Goal: Check status: Check status

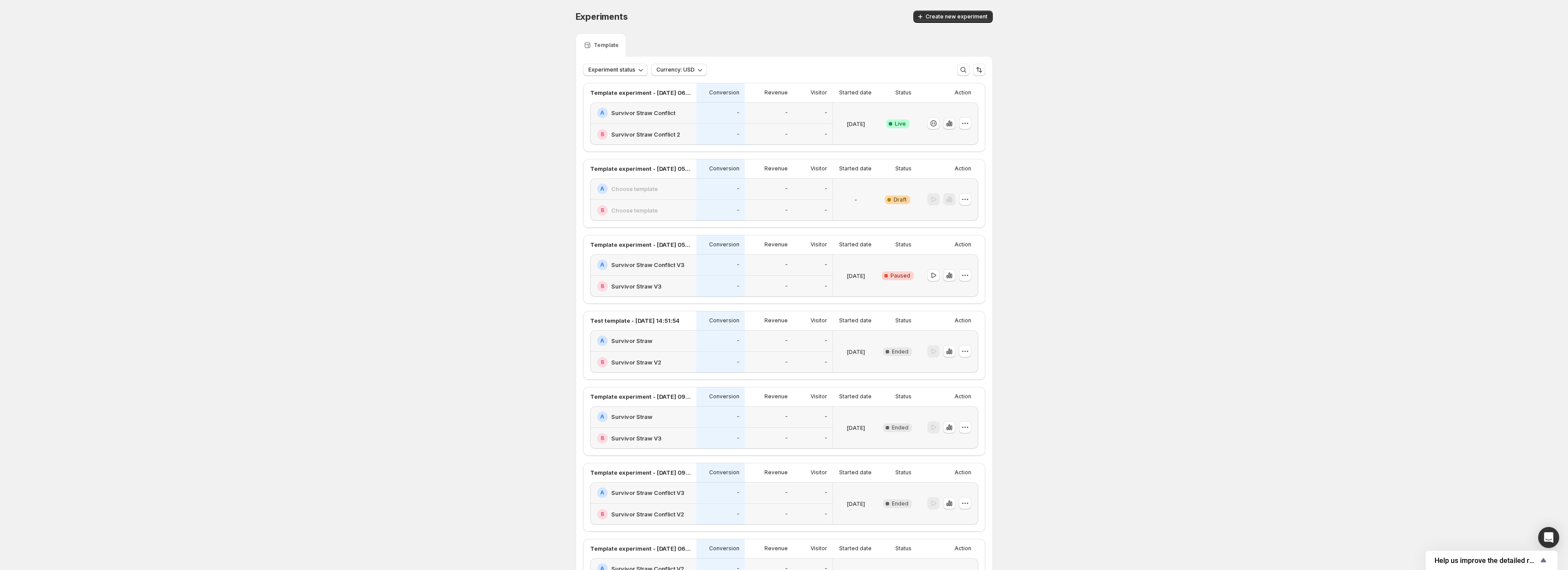
click at [950, 125] on icon "button" at bounding box center [949, 124] width 2 height 6
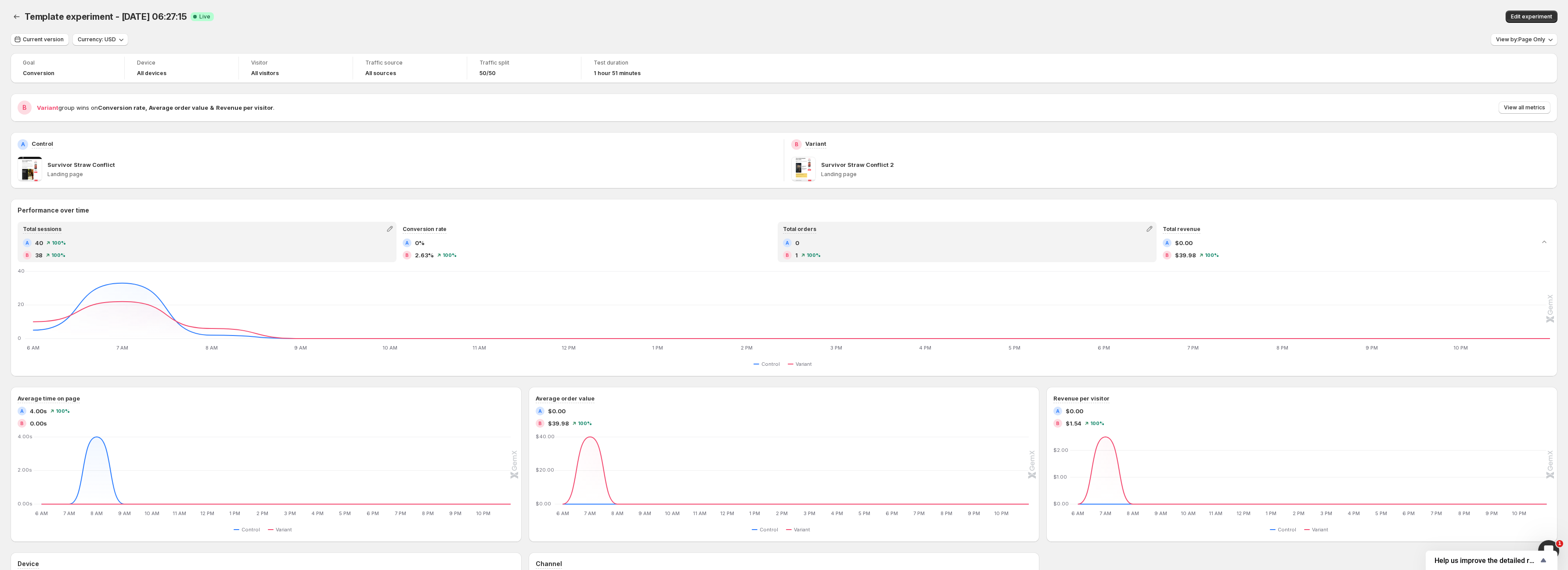
click at [849, 224] on div "Total orders" at bounding box center [967, 229] width 378 height 12
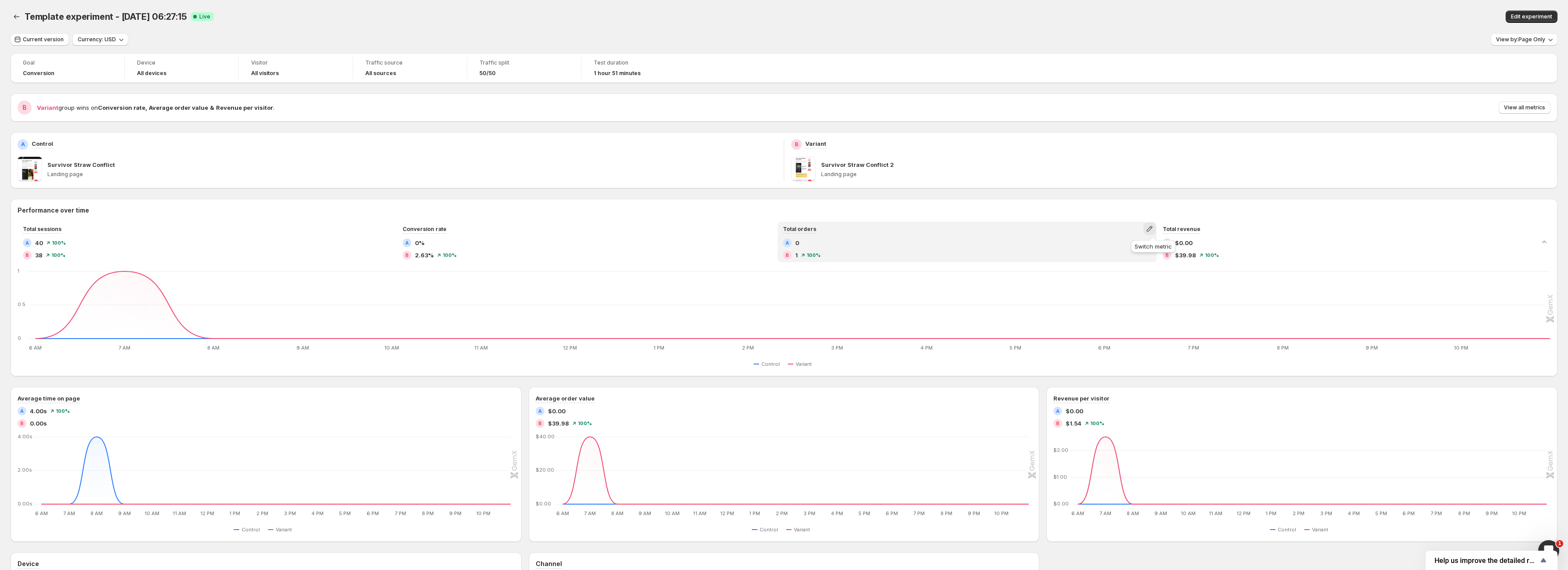
click at [1148, 229] on button "button" at bounding box center [1149, 229] width 12 height 12
click at [1139, 255] on button "Click-through rate" at bounding box center [1154, 262] width 126 height 14
click at [1151, 226] on icon "button" at bounding box center [1150, 229] width 9 height 9
click at [515, 394] on icon "button" at bounding box center [514, 394] width 9 height 9
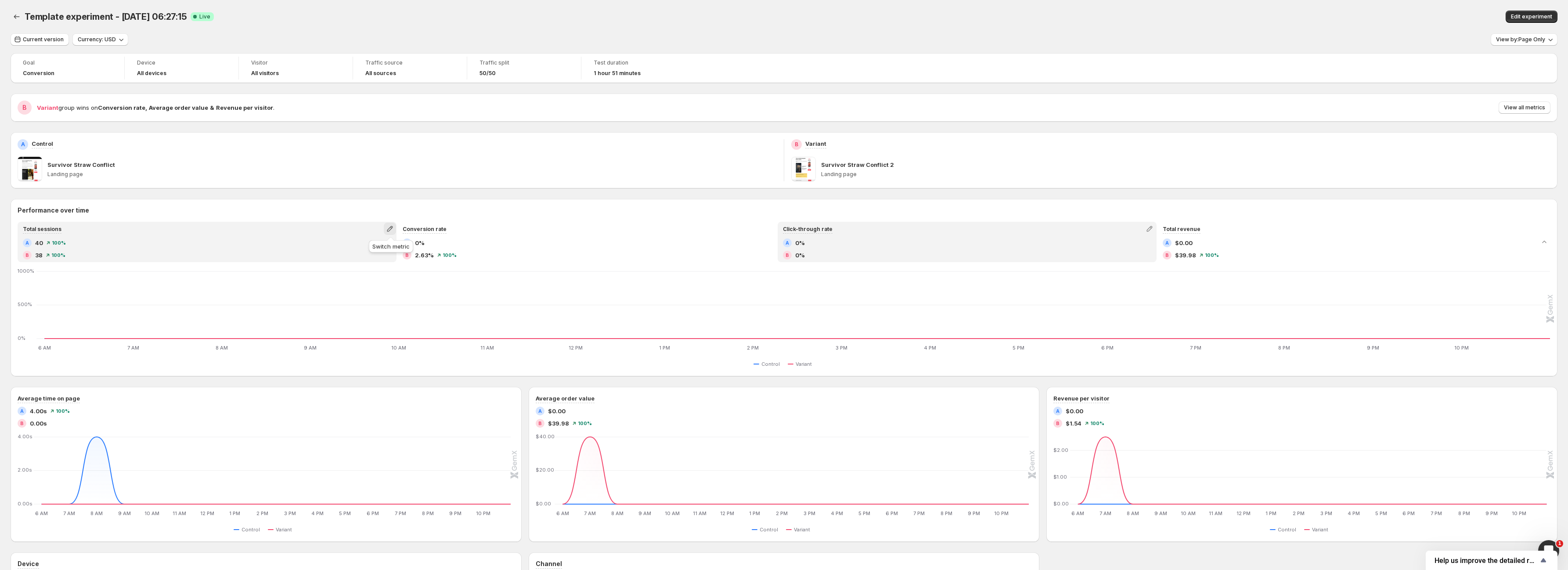
click at [391, 231] on icon "button" at bounding box center [390, 229] width 9 height 9
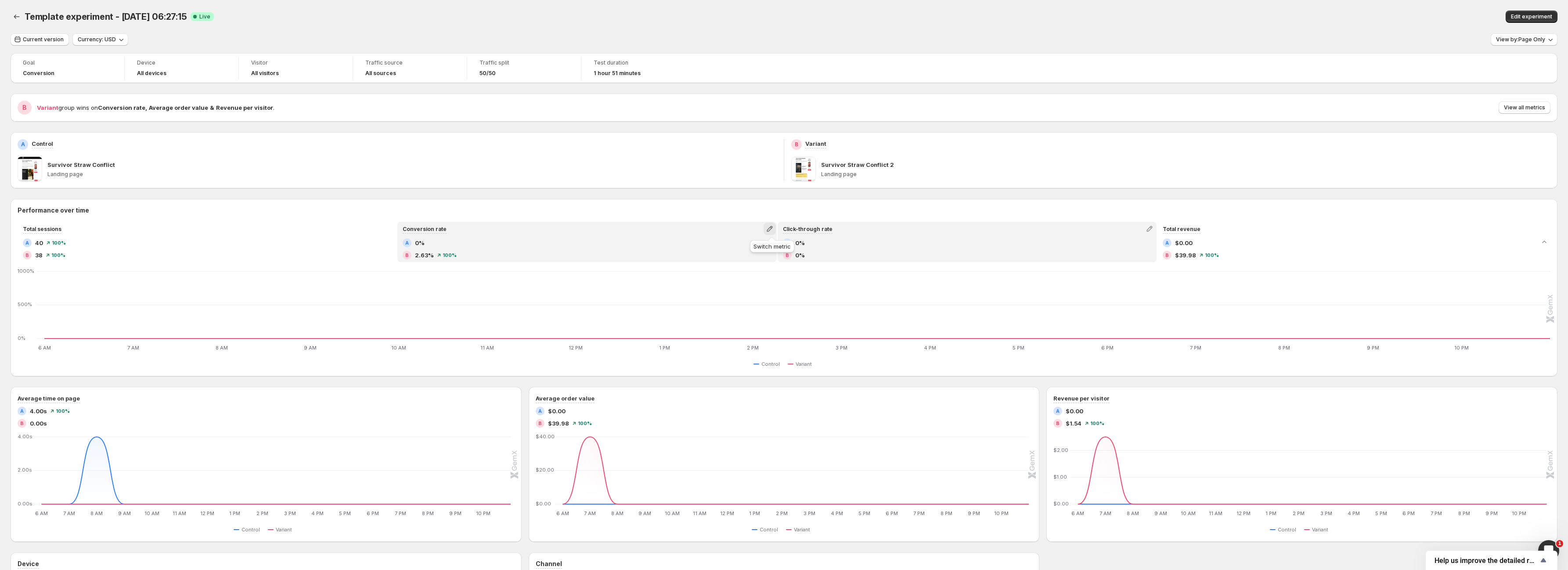
click at [770, 229] on icon "button" at bounding box center [770, 229] width 9 height 9
click at [802, 257] on span "0%" at bounding box center [799, 255] width 10 height 9
click at [1151, 231] on icon "button" at bounding box center [1150, 229] width 6 height 6
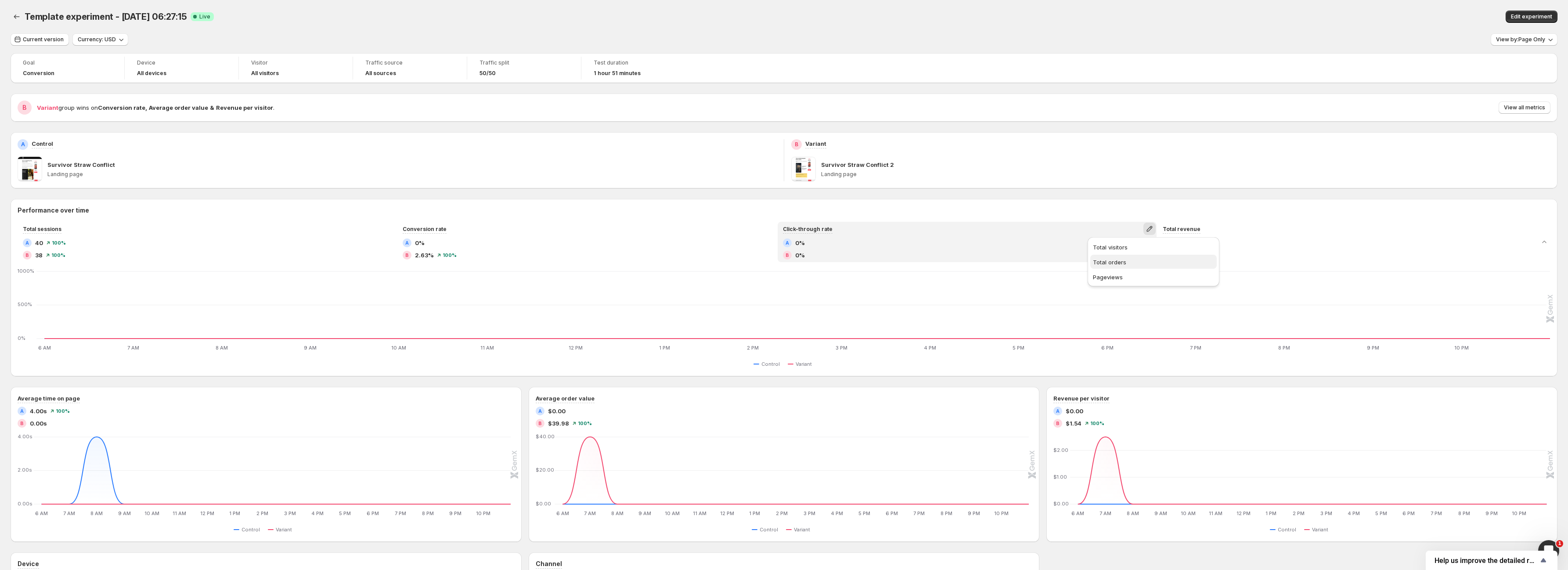
click at [1114, 262] on span "Total orders" at bounding box center [1109, 262] width 33 height 7
